Goal: Transaction & Acquisition: Book appointment/travel/reservation

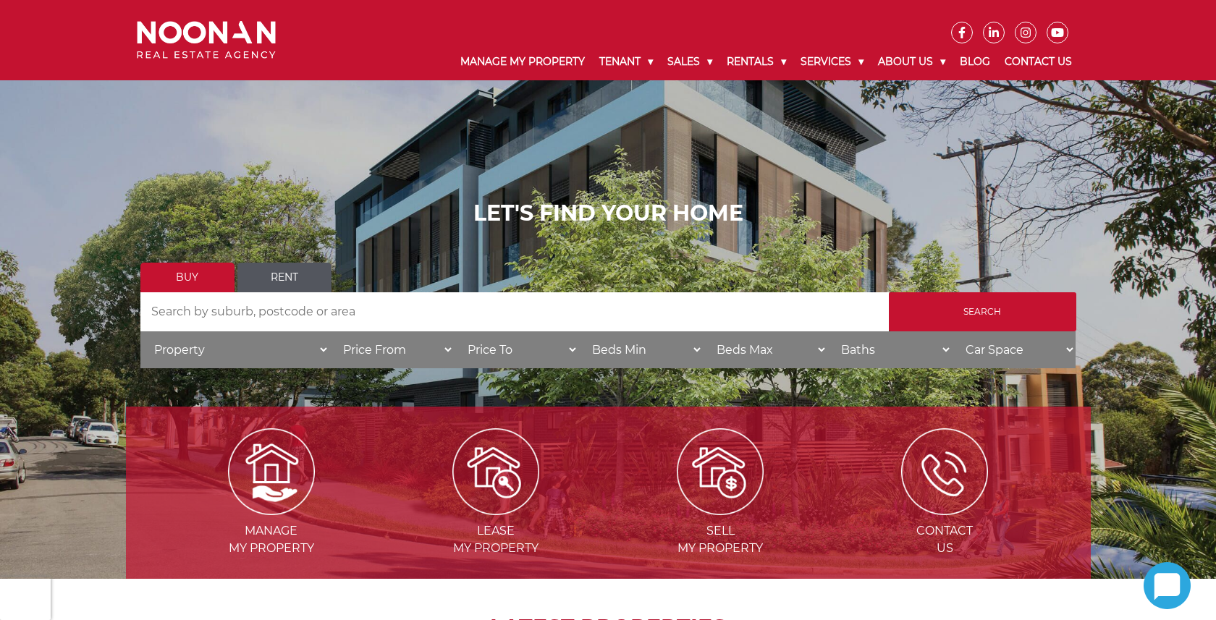
click at [275, 279] on link "Rent" at bounding box center [284, 278] width 94 height 30
click at [321, 313] on input "Search by Address" at bounding box center [514, 311] width 748 height 39
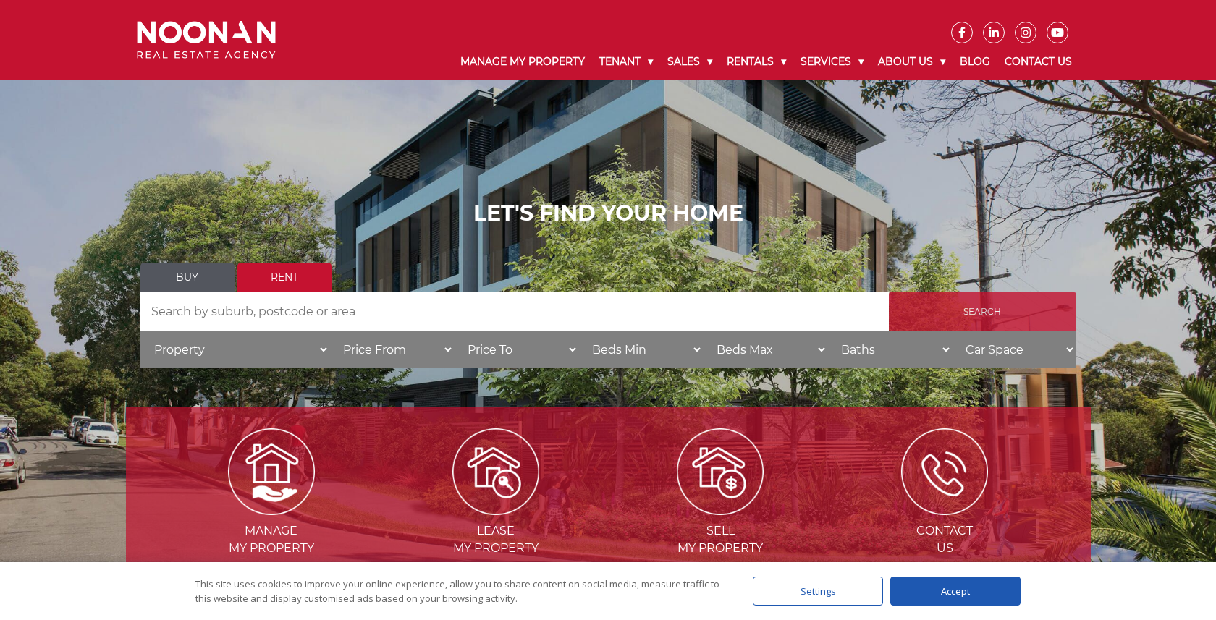
click at [946, 314] on input "Search" at bounding box center [982, 311] width 187 height 39
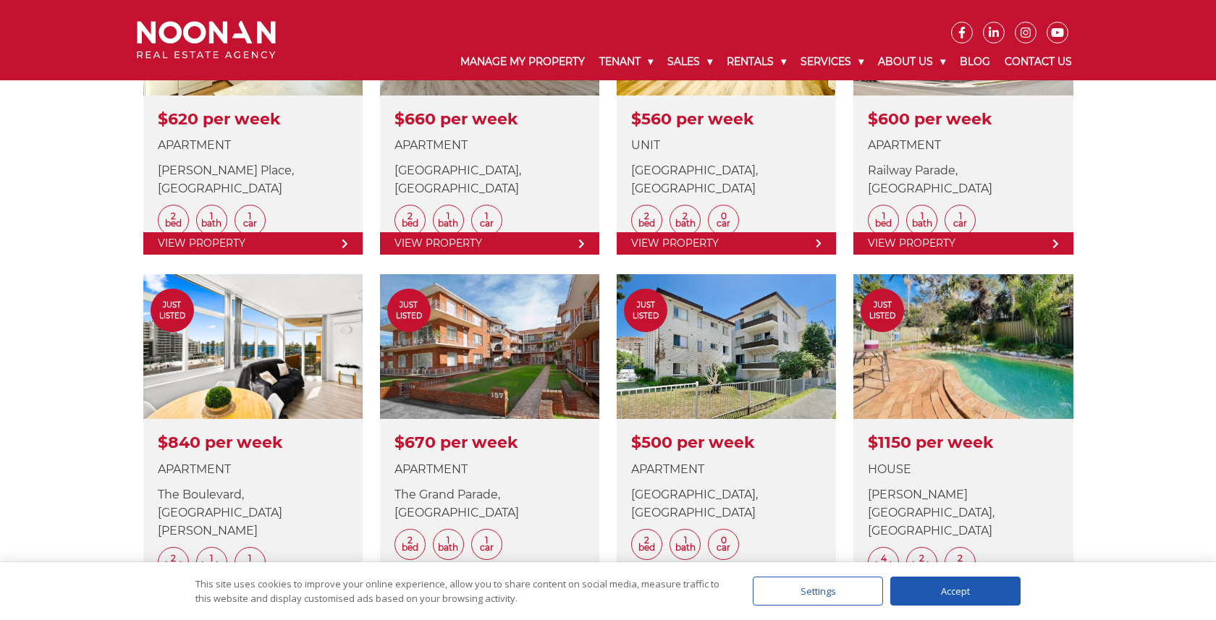
scroll to position [897, 0]
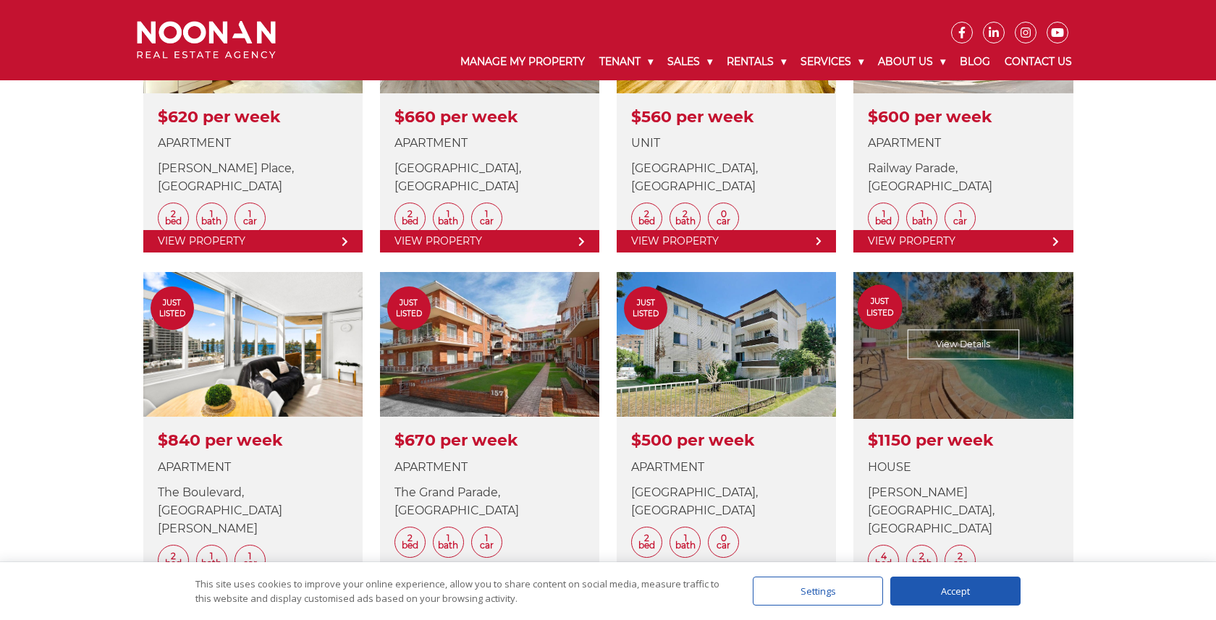
click at [970, 339] on link at bounding box center [962, 433] width 219 height 322
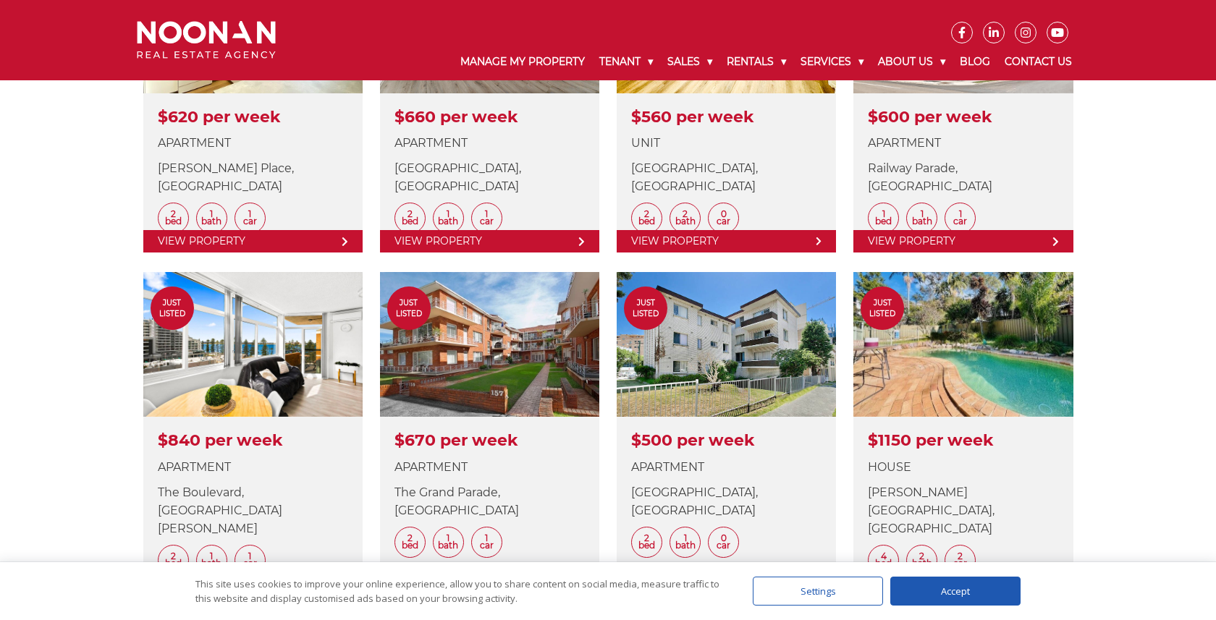
click at [958, 588] on div "Accept" at bounding box center [955, 591] width 130 height 29
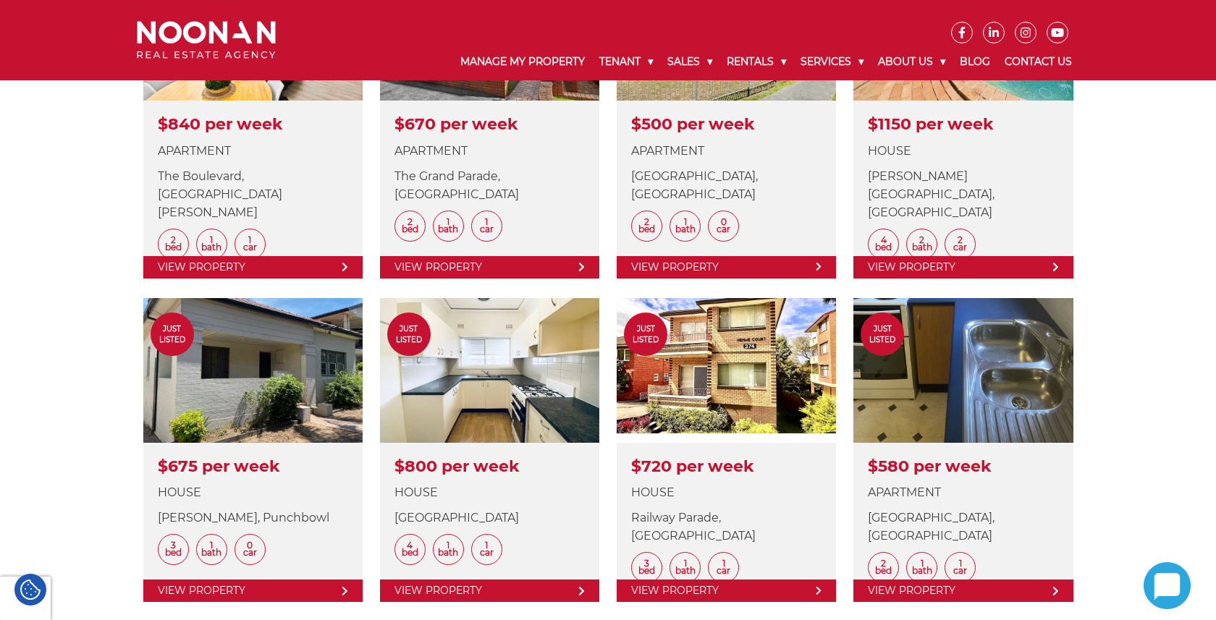
scroll to position [1216, 0]
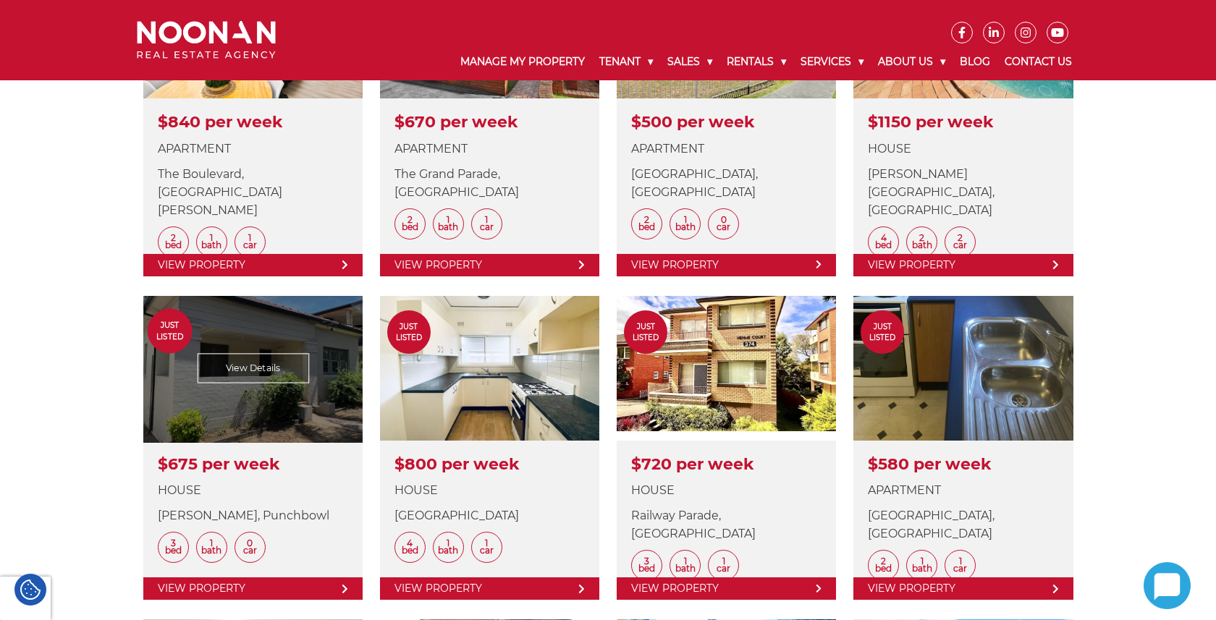
click at [299, 373] on link at bounding box center [252, 448] width 219 height 304
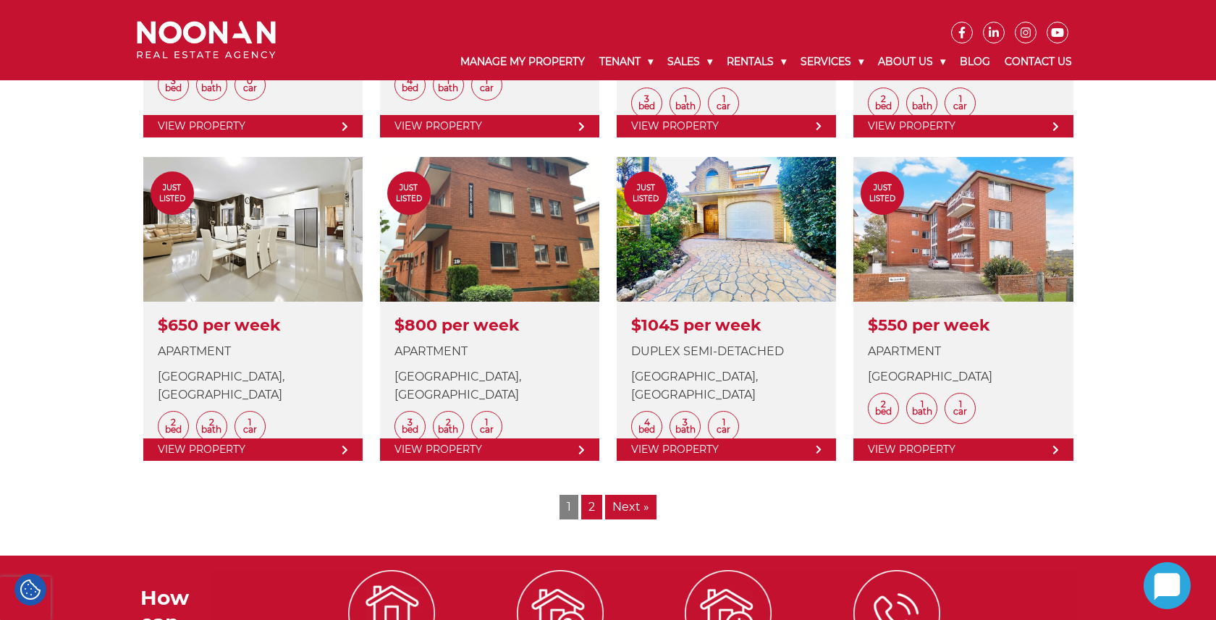
scroll to position [1679, 0]
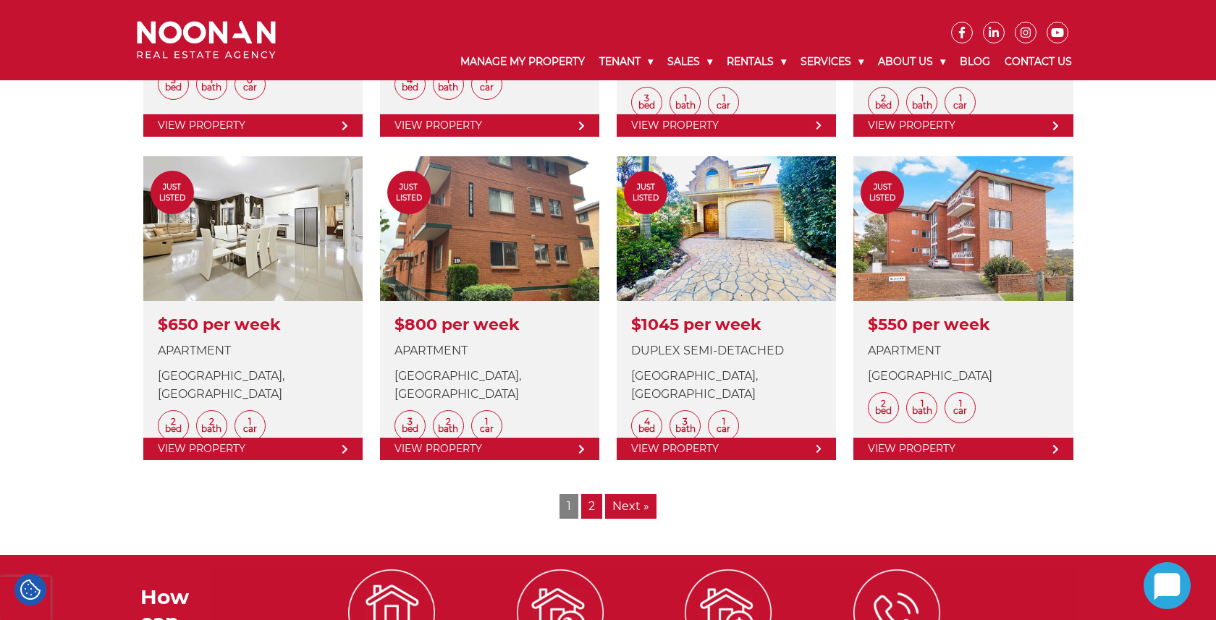
click at [609, 502] on link "Next »" at bounding box center [630, 506] width 51 height 25
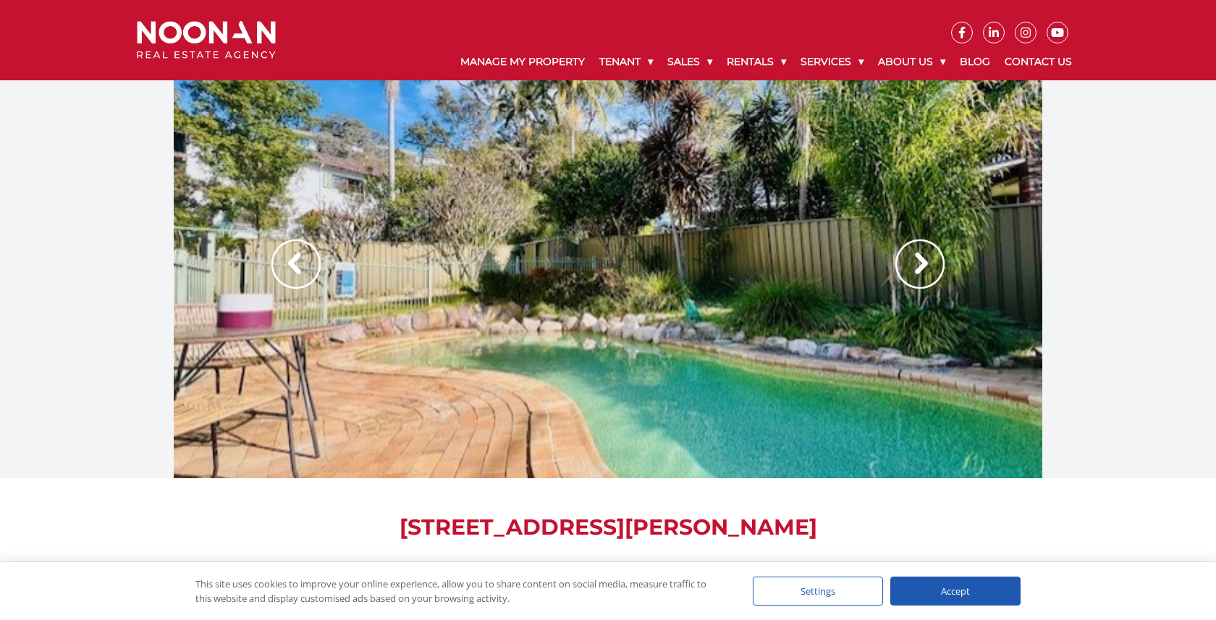
click at [926, 274] on img at bounding box center [919, 264] width 49 height 49
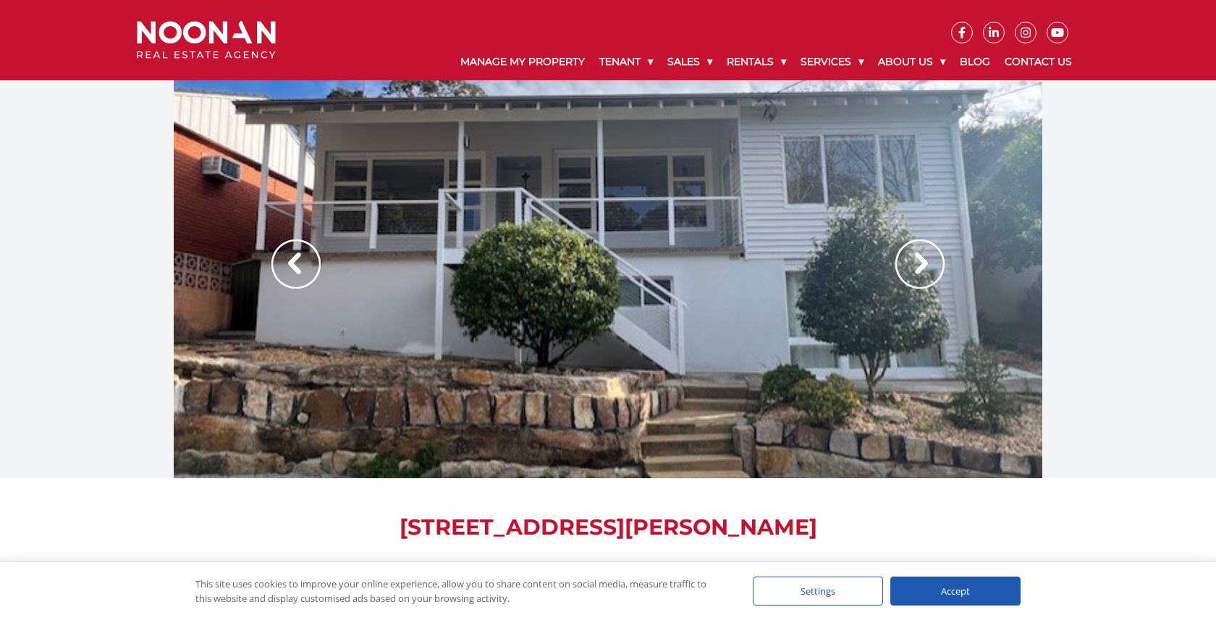
click at [926, 274] on img at bounding box center [919, 264] width 49 height 49
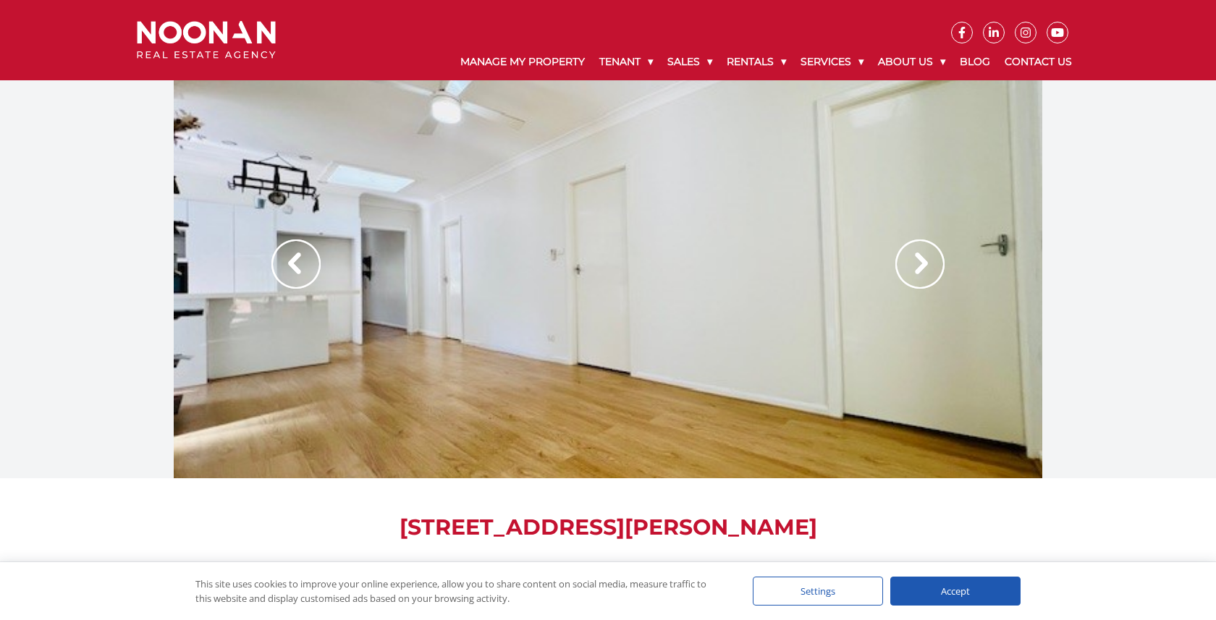
click at [928, 277] on img at bounding box center [919, 264] width 49 height 49
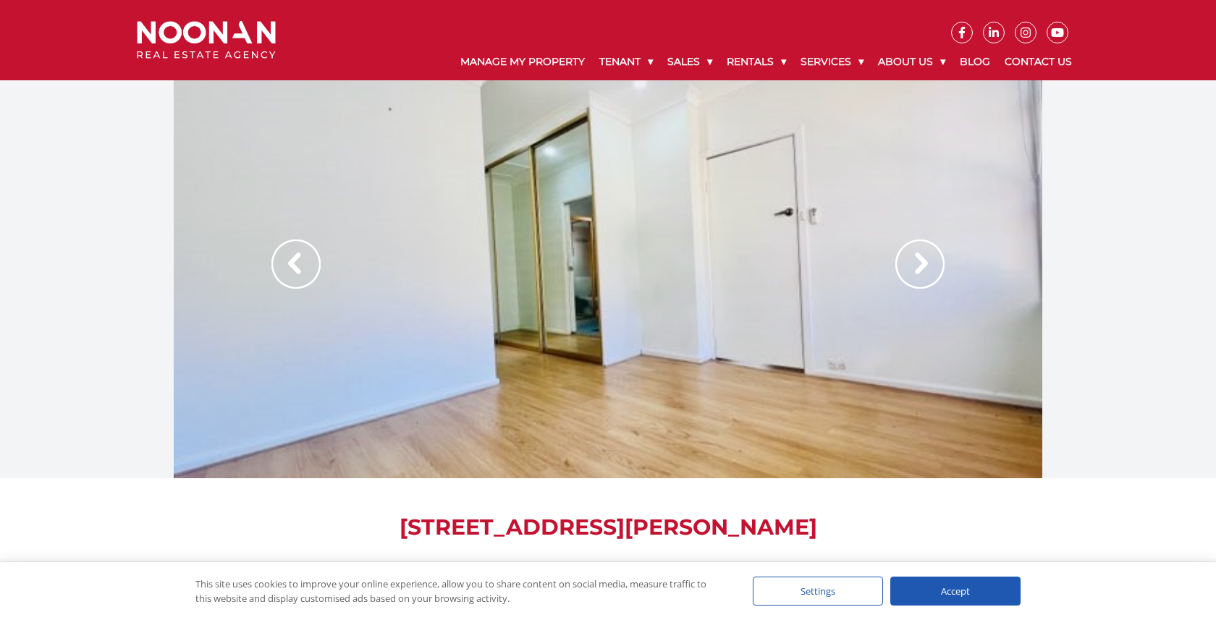
click at [929, 267] on img at bounding box center [919, 264] width 49 height 49
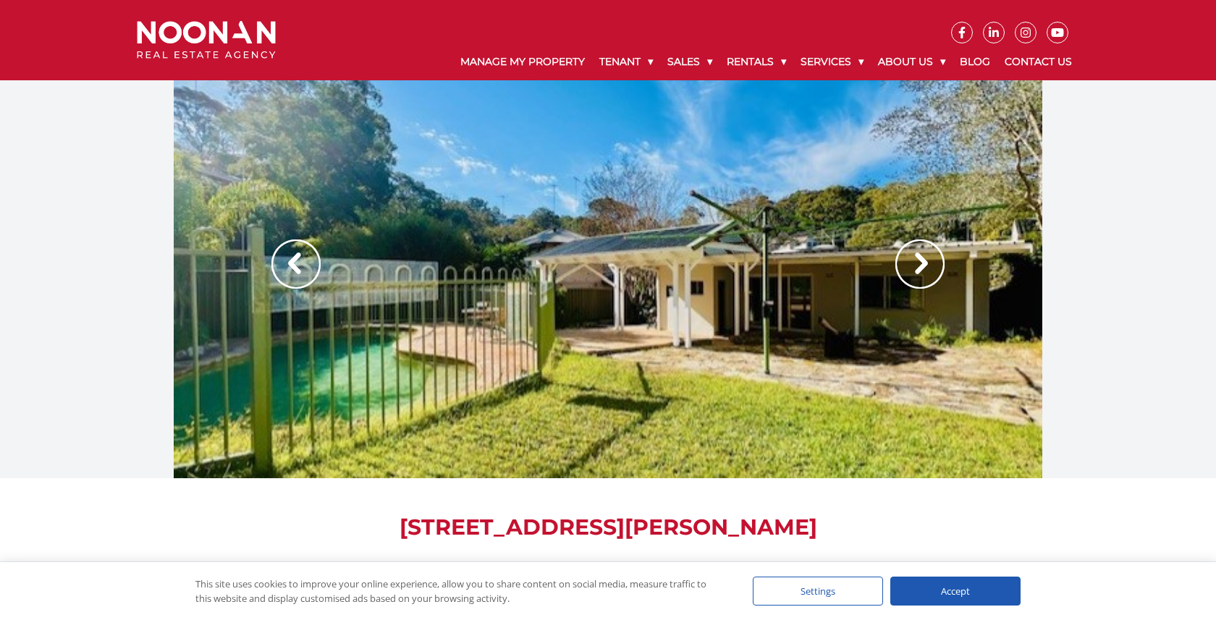
click at [913, 257] on img at bounding box center [919, 264] width 49 height 49
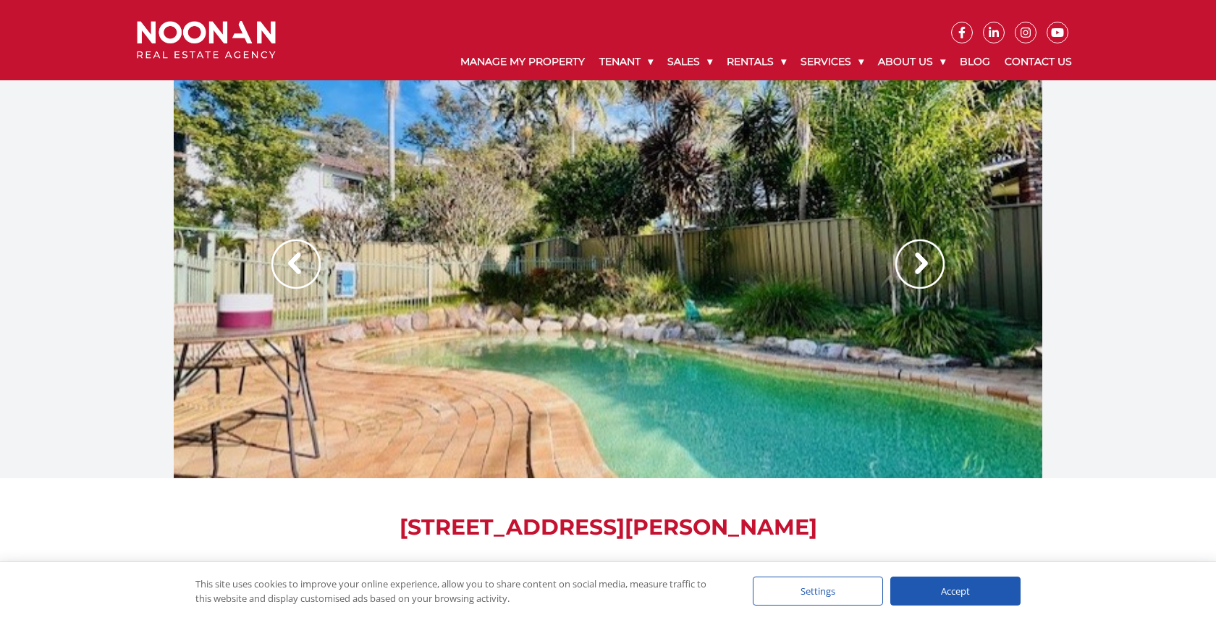
click at [914, 257] on img at bounding box center [919, 264] width 49 height 49
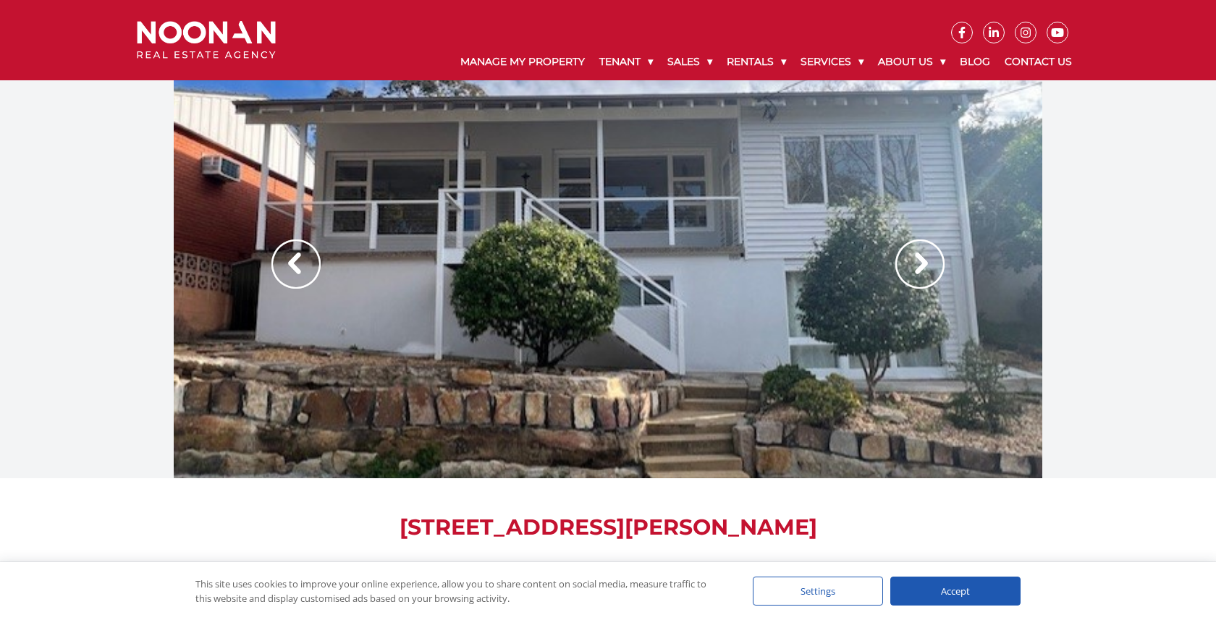
click at [914, 257] on img at bounding box center [919, 264] width 49 height 49
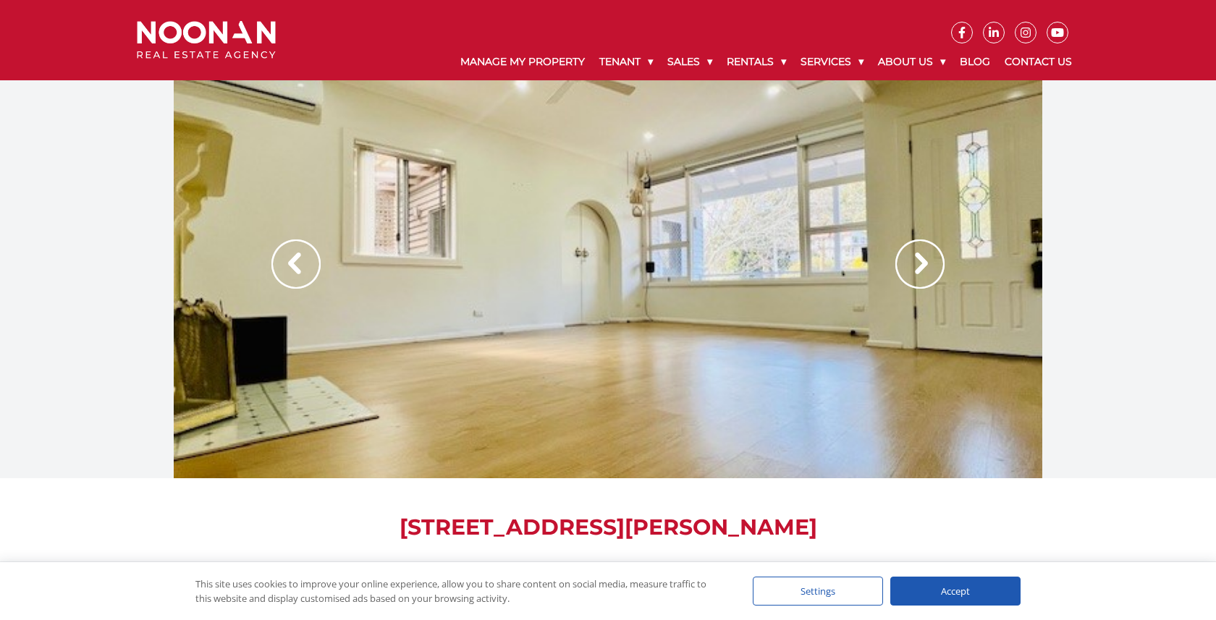
click at [914, 257] on img at bounding box center [919, 264] width 49 height 49
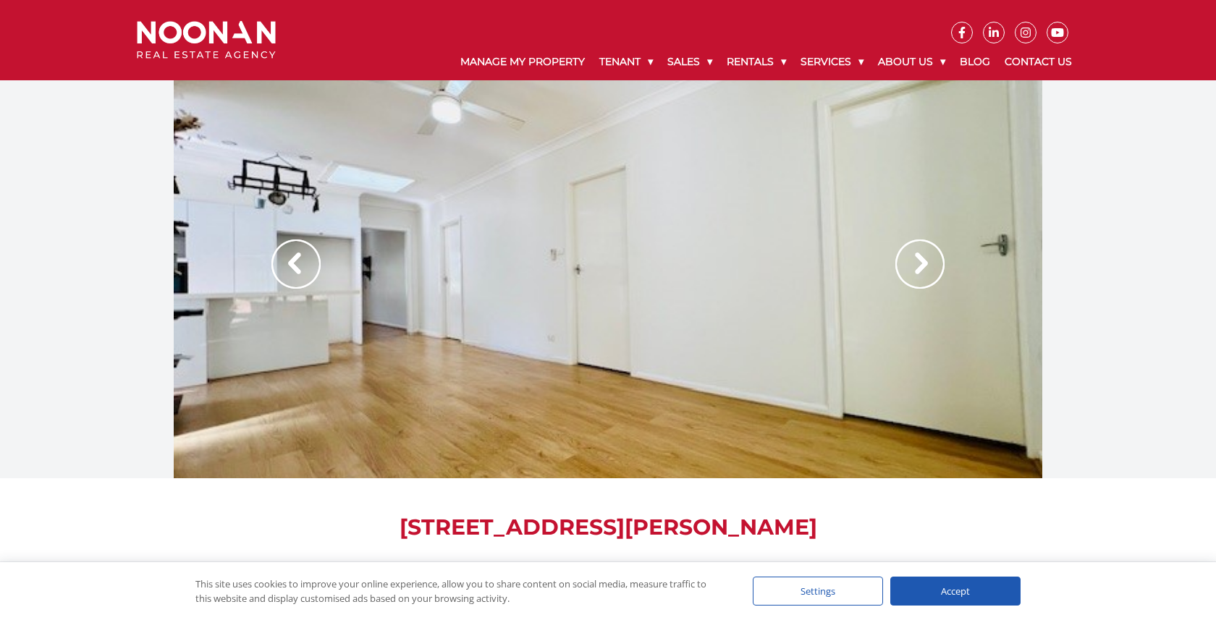
click at [914, 257] on img at bounding box center [919, 264] width 49 height 49
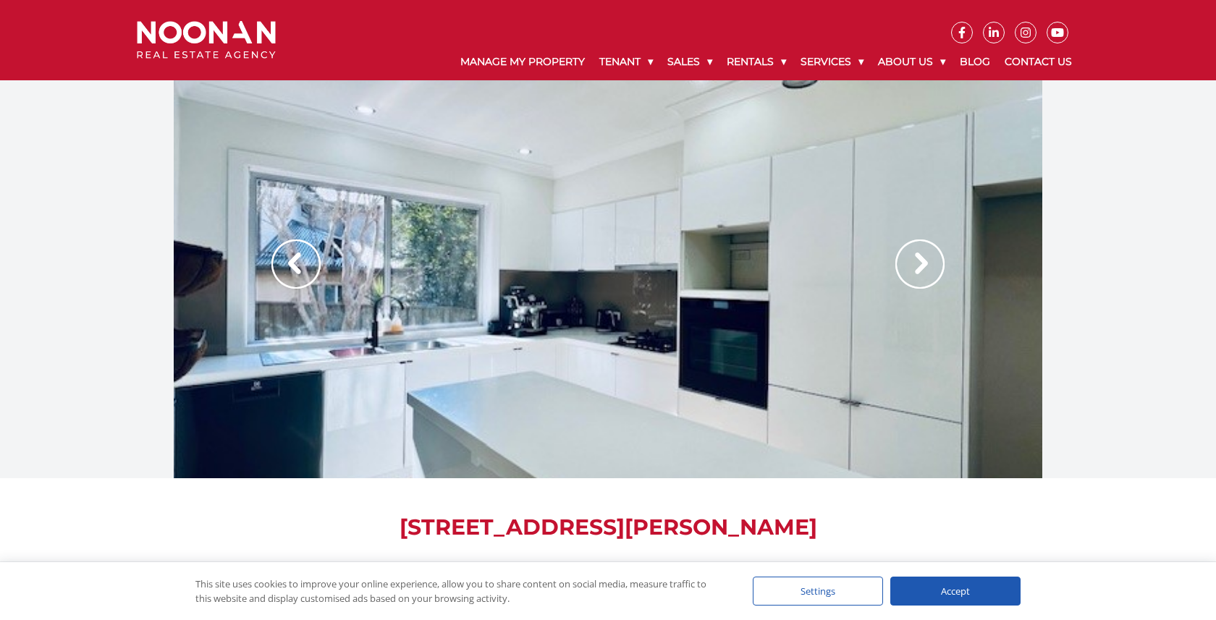
click at [914, 257] on img at bounding box center [919, 264] width 49 height 49
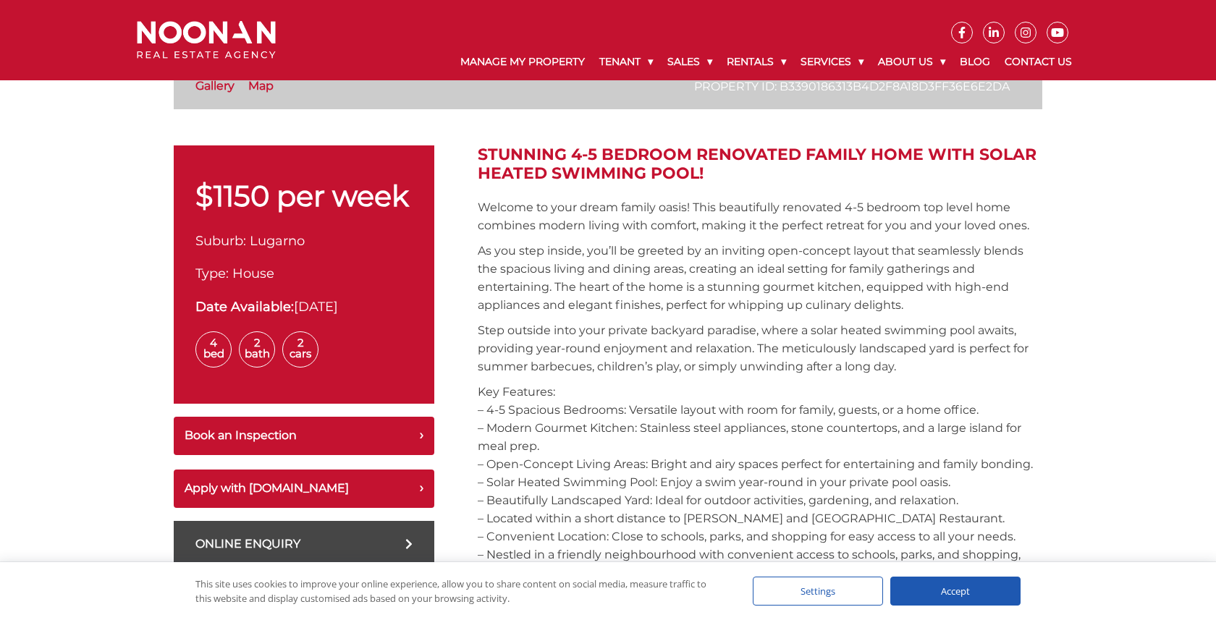
scroll to position [434, 0]
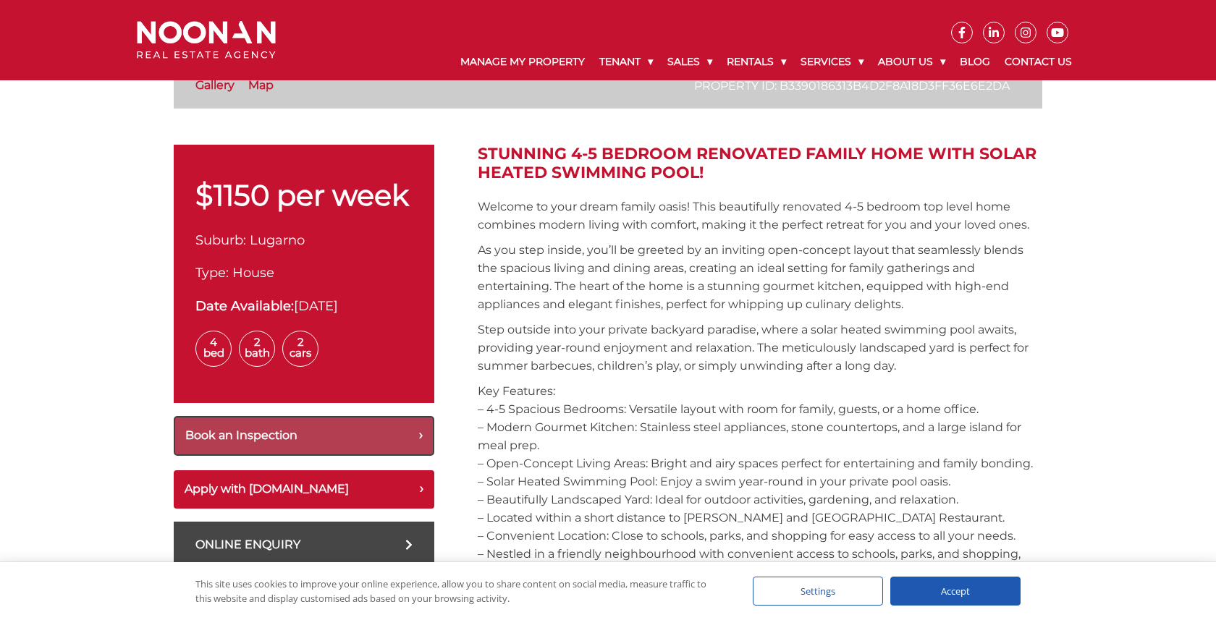
click at [306, 439] on button "Book an Inspection" at bounding box center [304, 436] width 261 height 40
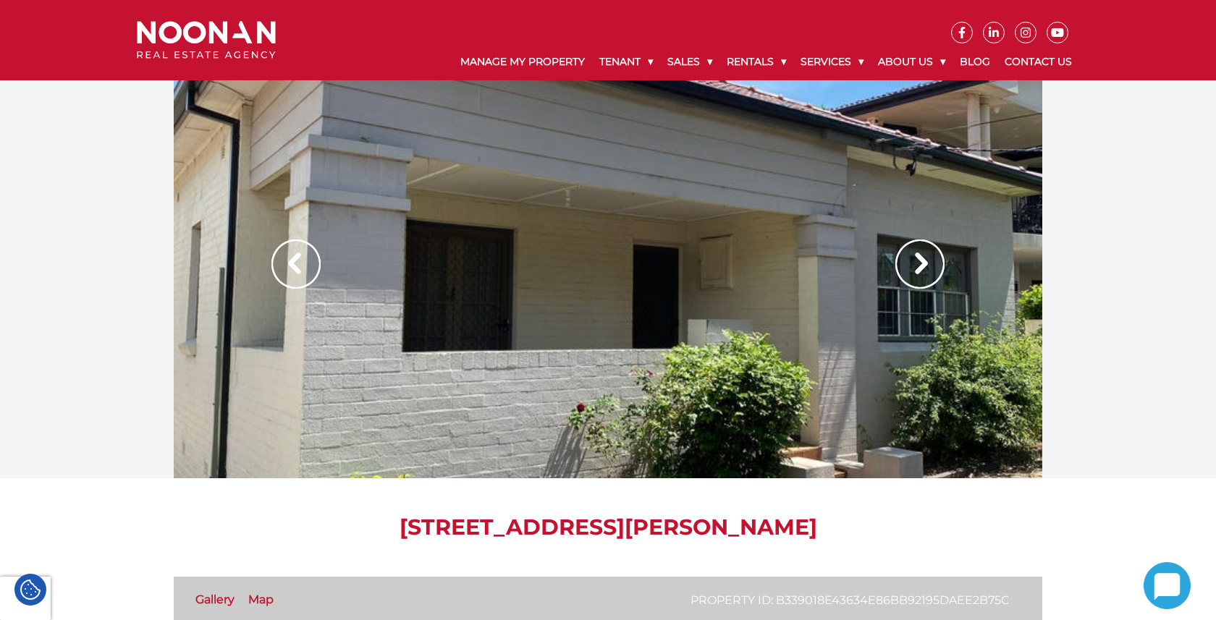
click at [927, 261] on img at bounding box center [919, 264] width 49 height 49
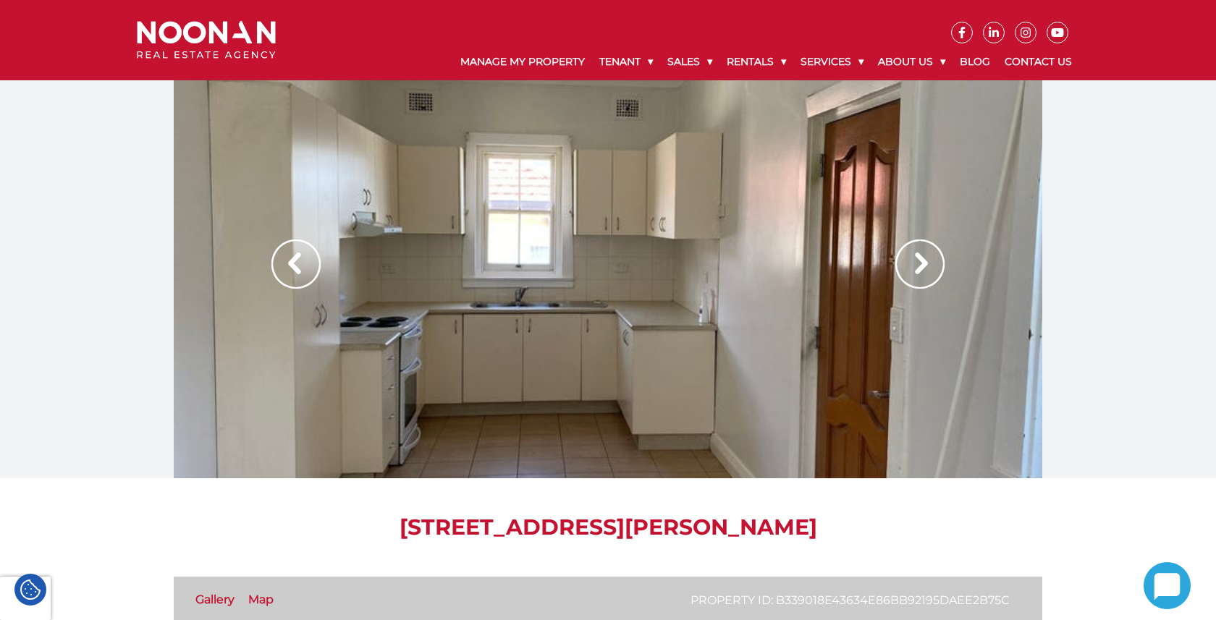
click at [928, 264] on img at bounding box center [919, 264] width 49 height 49
